Goal: Task Accomplishment & Management: Complete application form

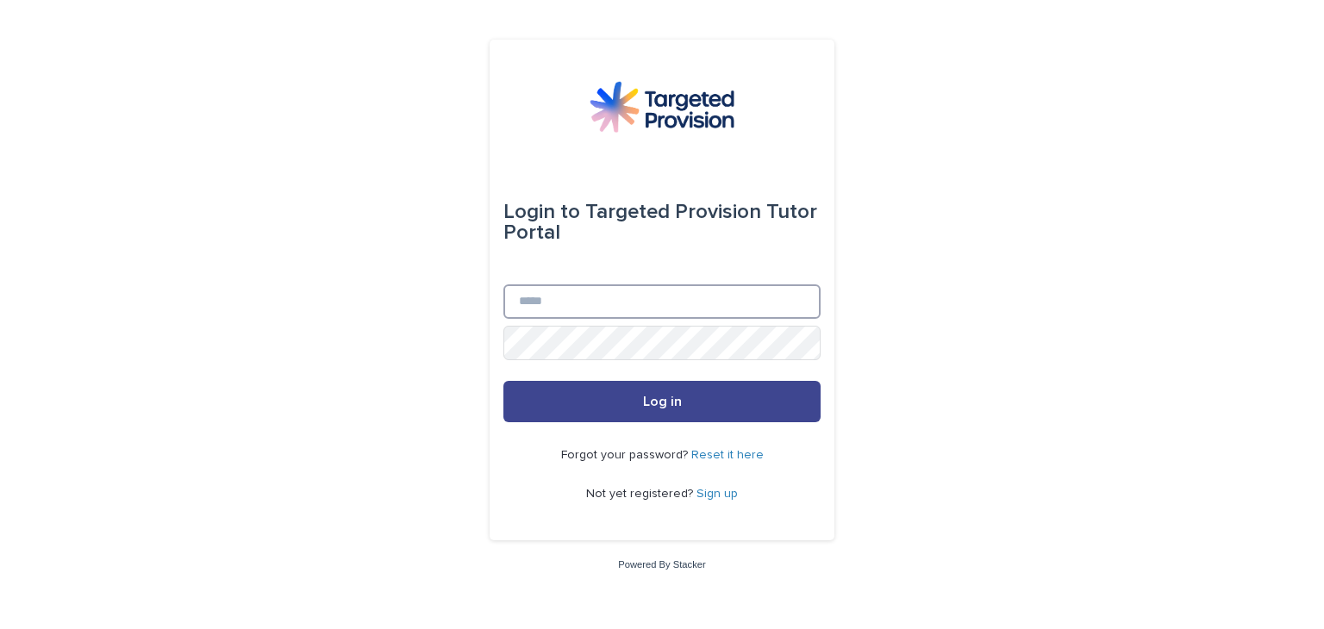
type input "**********"
click at [634, 391] on button "Log in" at bounding box center [661, 401] width 317 height 41
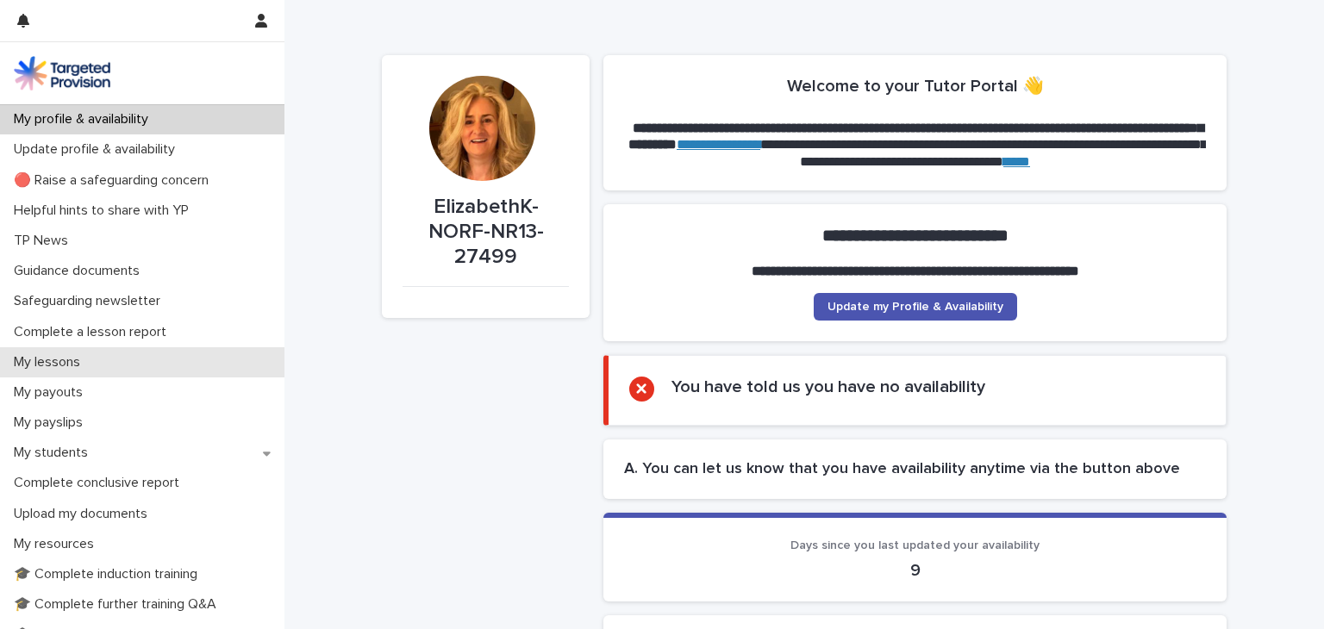
click at [86, 364] on p "My lessons" at bounding box center [50, 362] width 87 height 16
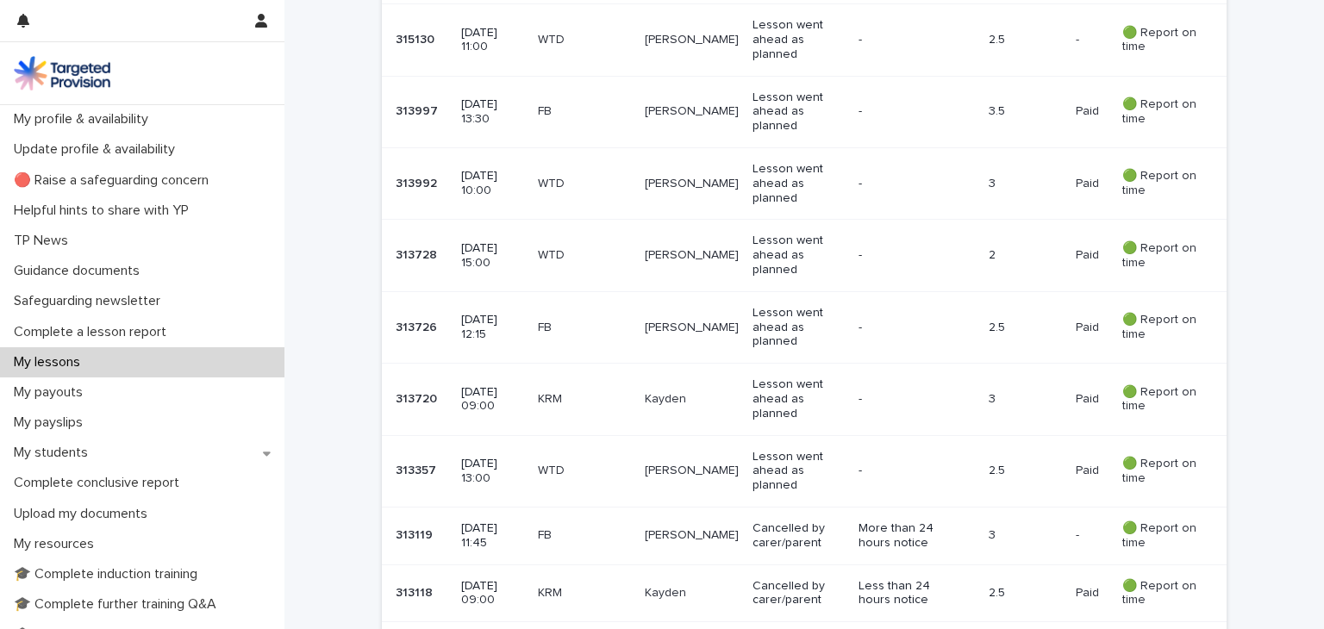
scroll to position [1447, 0]
click at [766, 395] on p "Lesson went ahead as planned" at bounding box center [799, 396] width 92 height 43
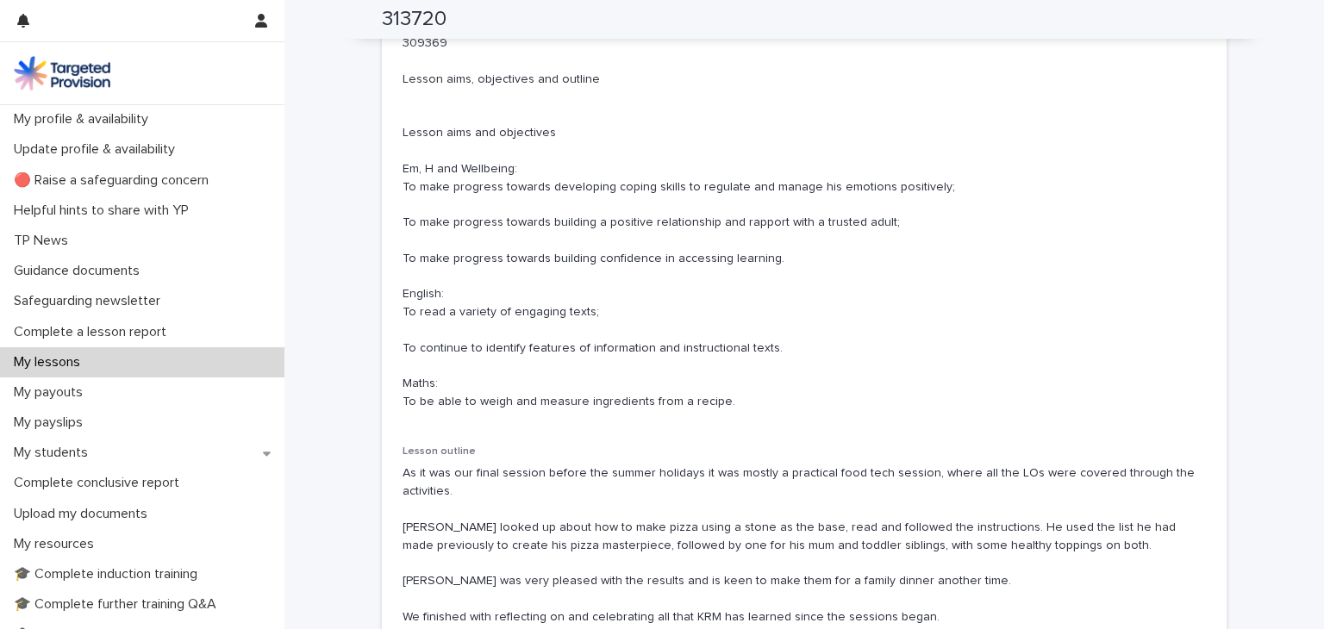
scroll to position [2183, 0]
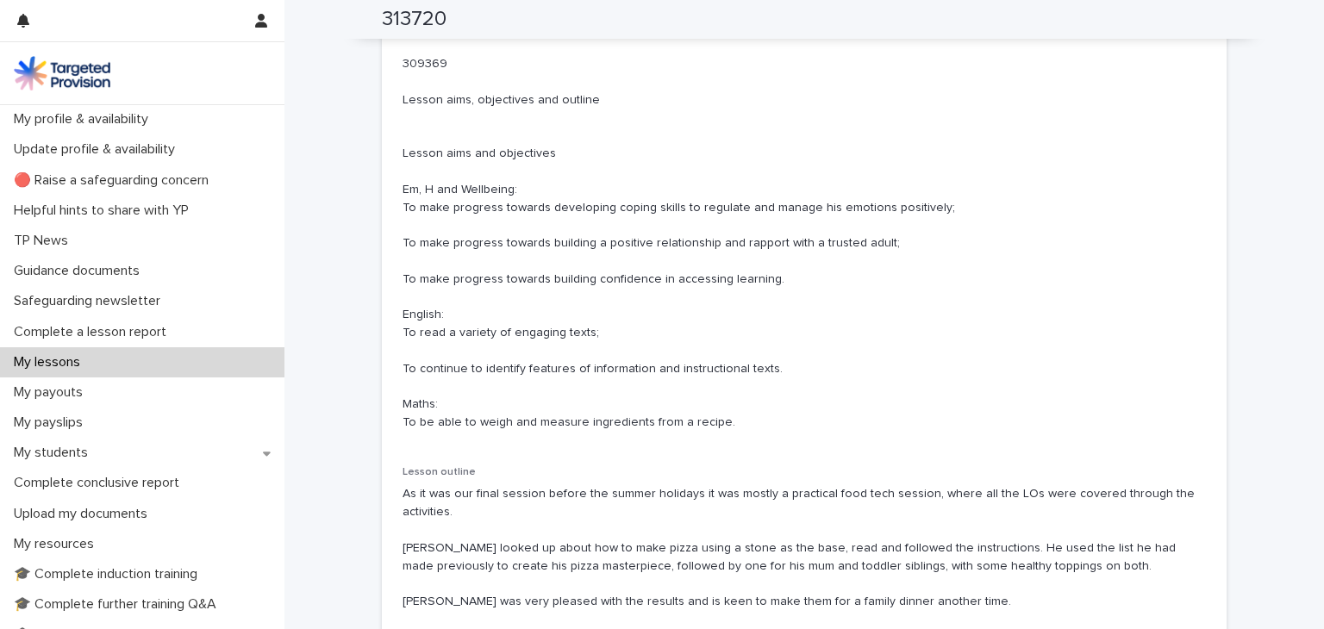
drag, startPoint x: 714, startPoint y: 436, endPoint x: 393, endPoint y: 203, distance: 396.8
copy p "m, H and Wellbeing: To make progress towards developing coping skills to regula…"
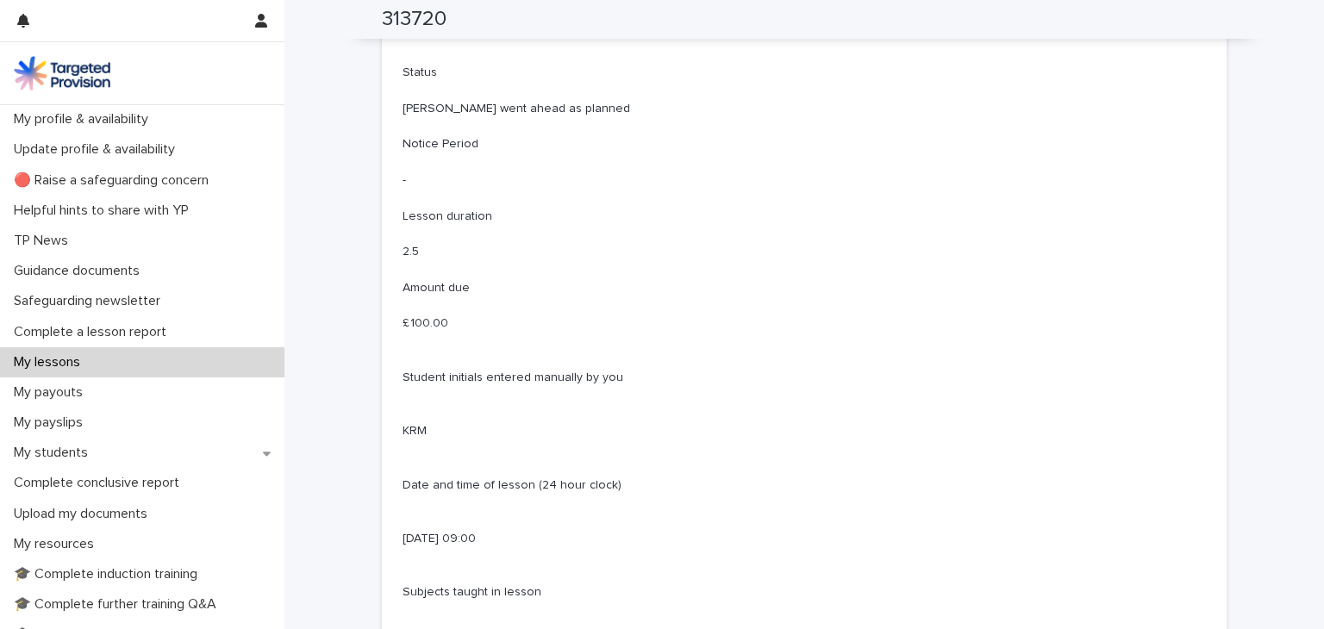
scroll to position [1298, 0]
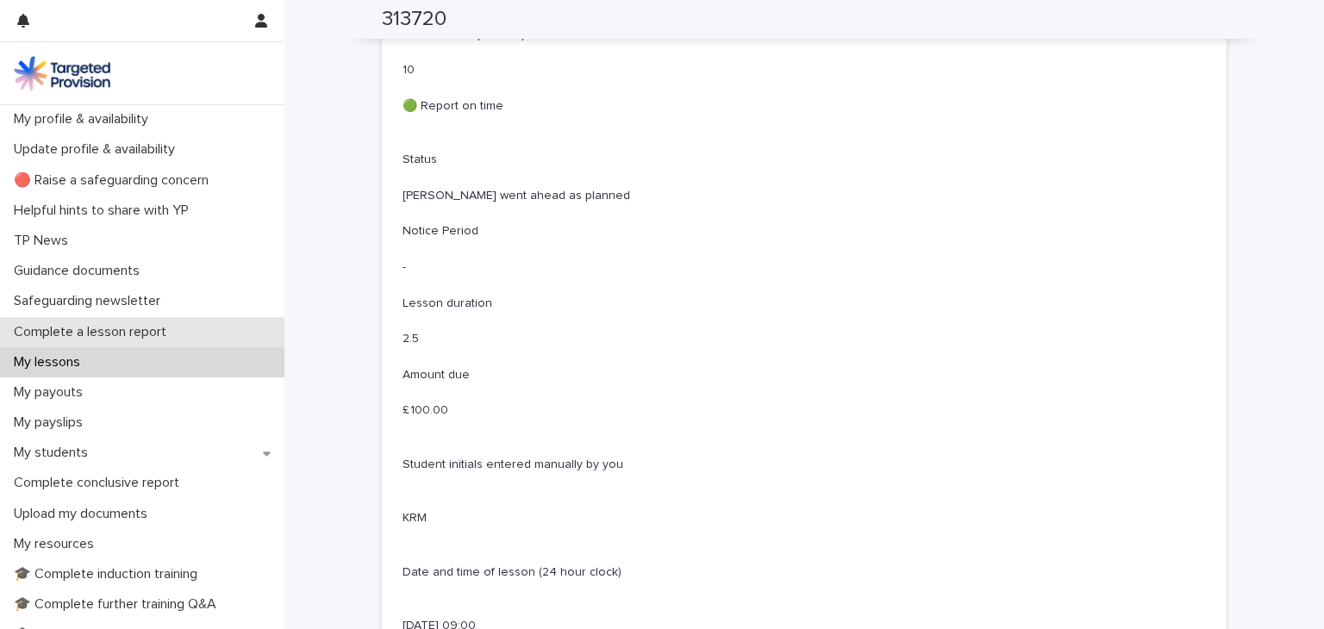
click at [179, 332] on p "Complete a lesson report" at bounding box center [93, 332] width 173 height 16
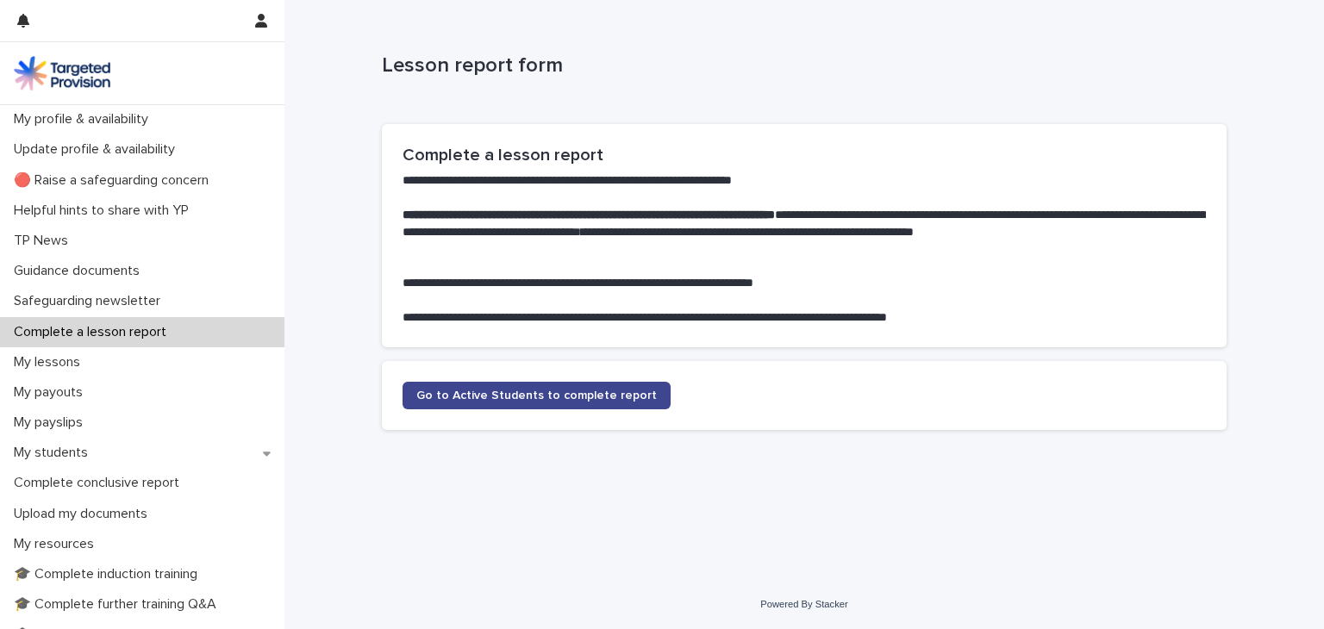
click at [450, 397] on span "Go to Active Students to complete report" at bounding box center [536, 396] width 241 height 12
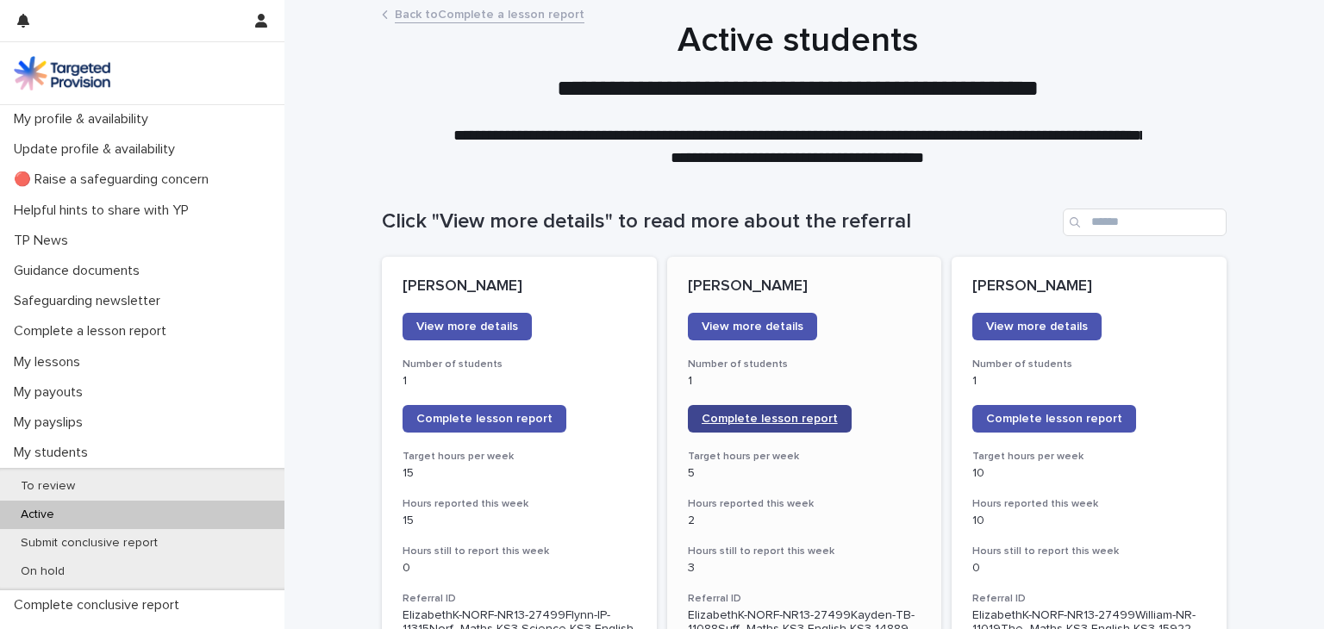
click at [757, 415] on span "Complete lesson report" at bounding box center [770, 419] width 136 height 12
